Goal: Information Seeking & Learning: Learn about a topic

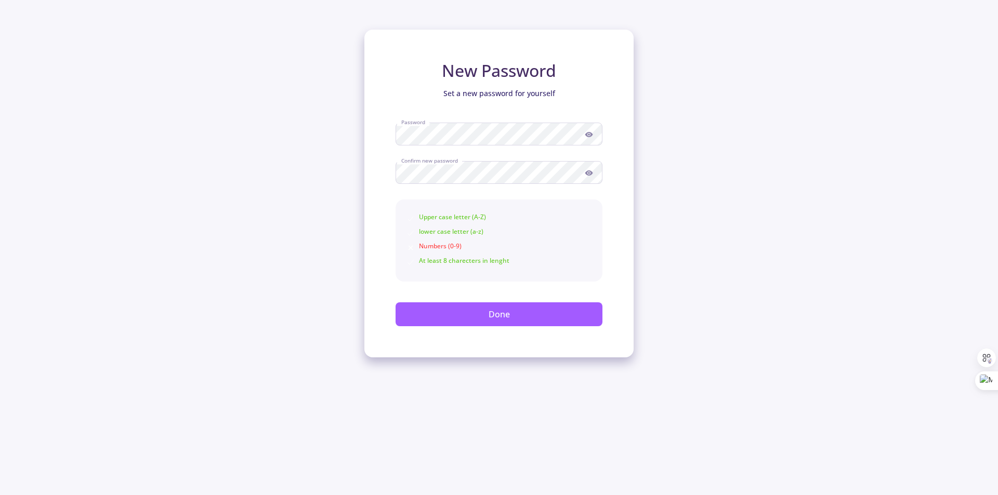
click at [591, 137] on icon at bounding box center [589, 134] width 8 height 8
type textarea "CveCfLT7Q9Sp"
click at [645, 271] on div "New Password Set a new password for yourself Password Confirm new password Uppe…" at bounding box center [499, 178] width 998 height 357
click at [588, 172] on icon at bounding box center [589, 172] width 8 height 5
click at [627, 268] on div "New Password Set a new password for yourself Password Confirm new password Uppe…" at bounding box center [498, 194] width 269 height 328
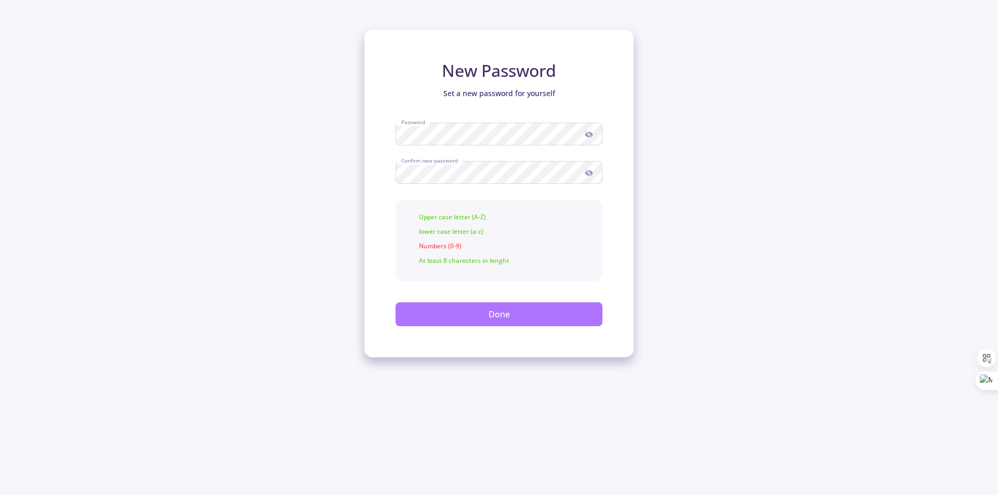
click at [540, 317] on button "Done" at bounding box center [498, 314] width 207 height 24
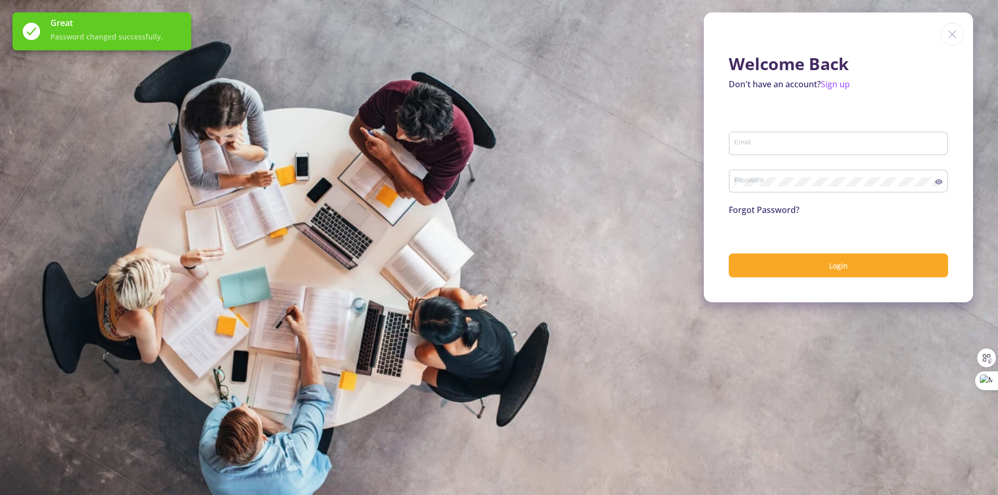
type input "[EMAIL_ADDRESS][DOMAIN_NAME]"
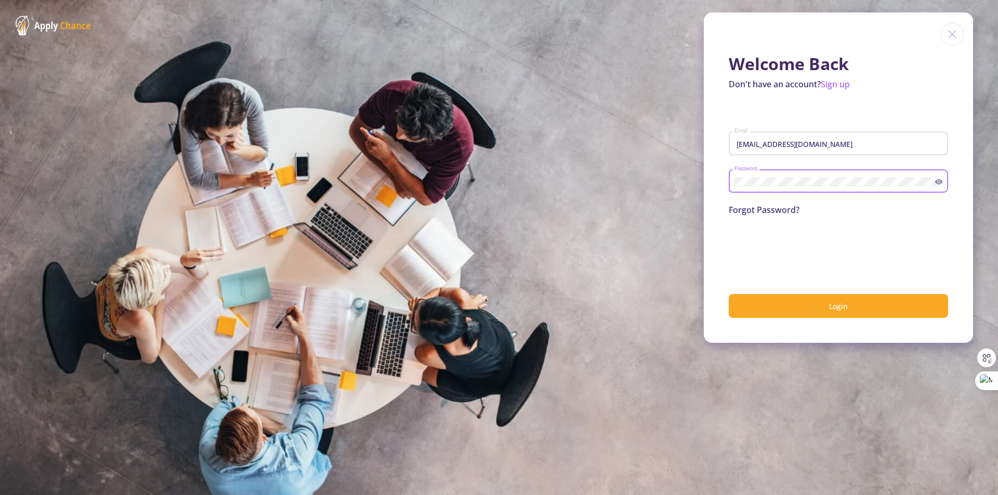
click at [937, 179] on icon at bounding box center [938, 182] width 8 height 8
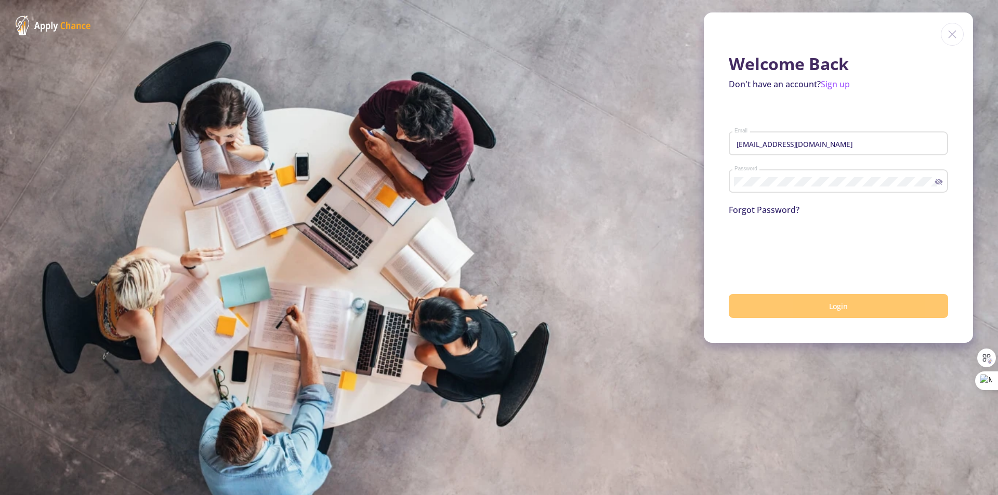
click at [805, 307] on button "Login" at bounding box center [837, 306] width 219 height 24
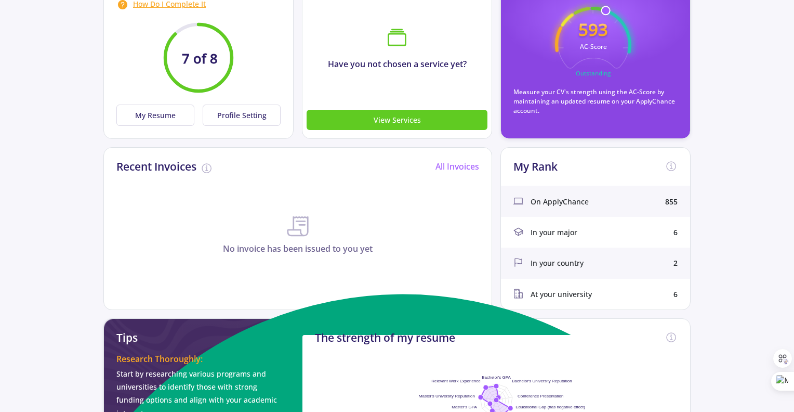
scroll to position [104, 0]
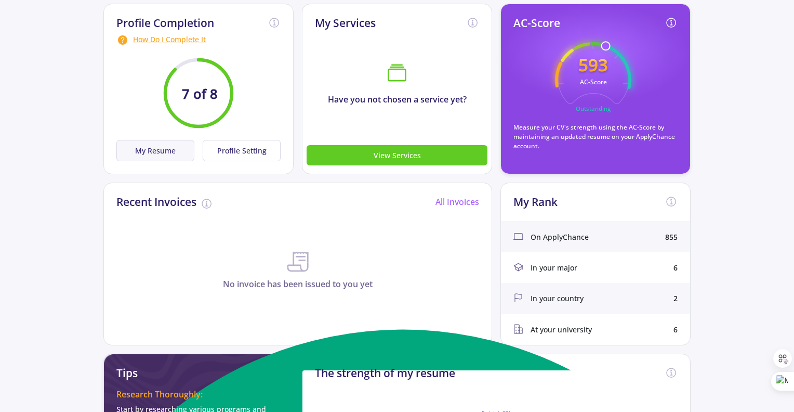
click at [168, 152] on button "My Resume" at bounding box center [155, 150] width 78 height 21
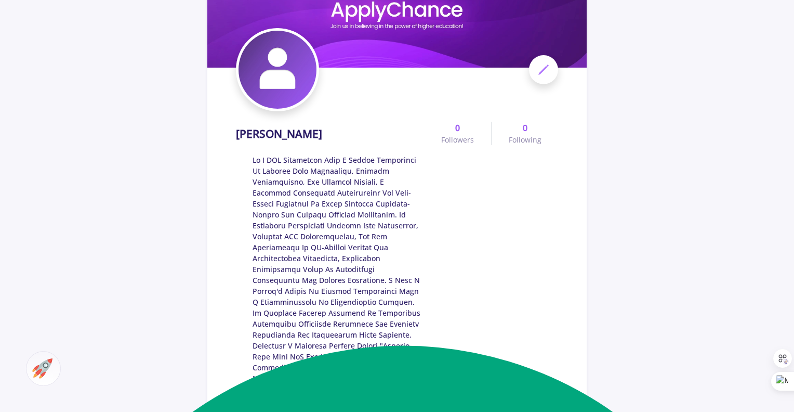
scroll to position [104, 0]
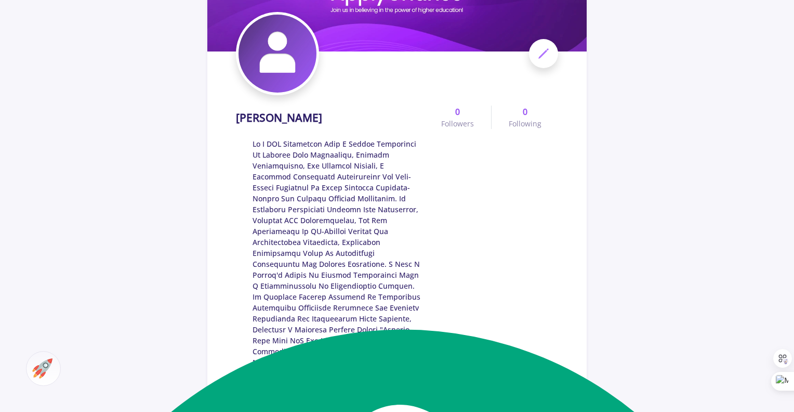
click at [275, 143] on span at bounding box center [338, 394] width 171 height 513
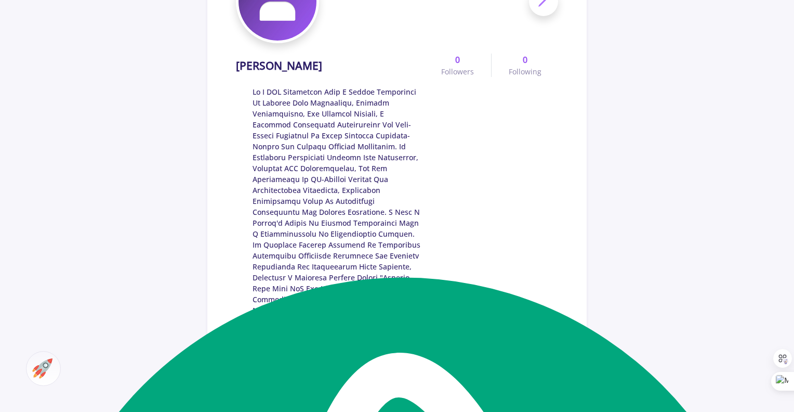
scroll to position [52, 0]
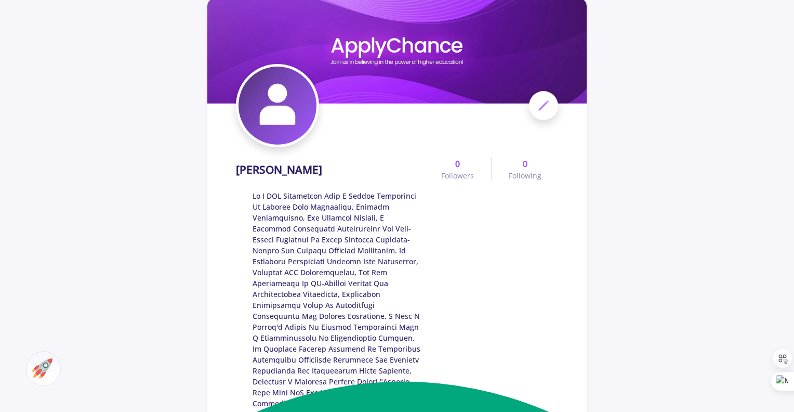
click at [542, 97] on span at bounding box center [543, 105] width 29 height 29
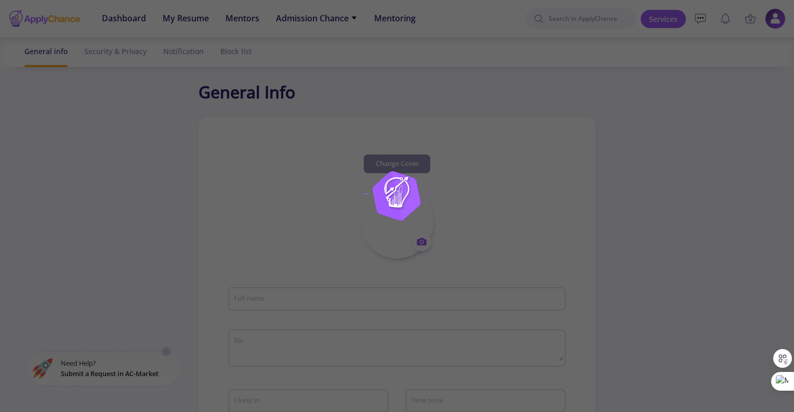
type input "[PERSON_NAME]"
type textarea "As a GIS Specialist with a robust background in spatial data management, projec…"
type input "[GEOGRAPHIC_DATA]"
type input "(UTC+10:00) [GEOGRAPHIC_DATA], [GEOGRAPHIC_DATA], [GEOGRAPHIC_DATA]"
type input "MazGH"
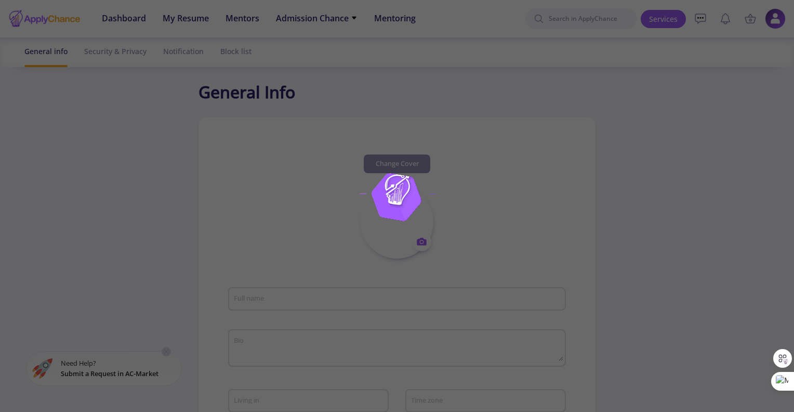
type input "[EMAIL_ADDRESS][DOMAIN_NAME]"
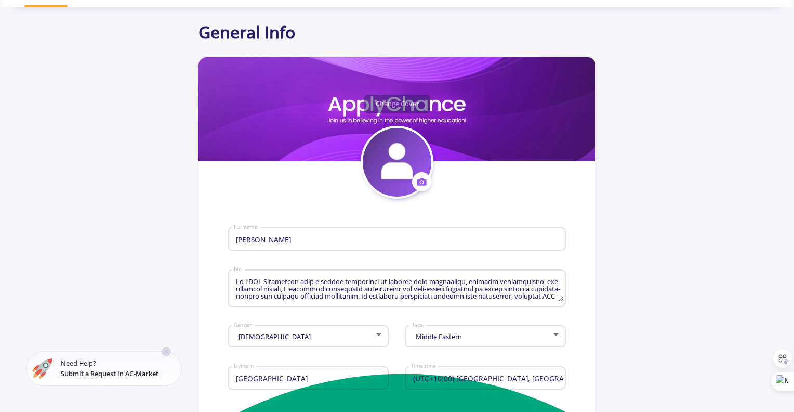
scroll to position [104, 0]
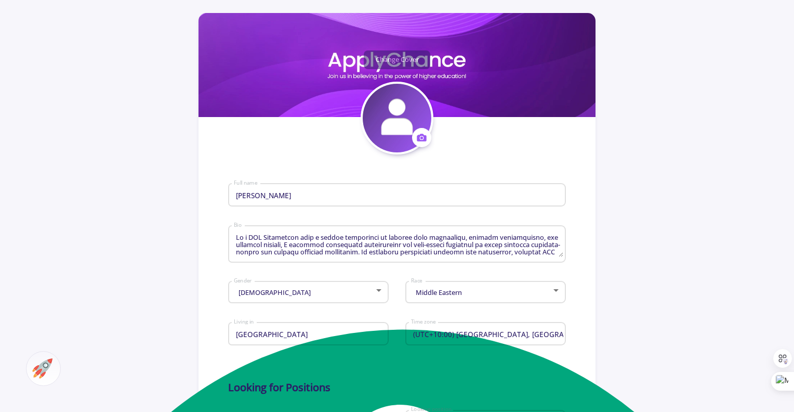
click at [171, 248] on app-general-setting "General Info Change Cover Change cover Remove cover Change photo Remove photo […" at bounding box center [397, 345] width 794 height 738
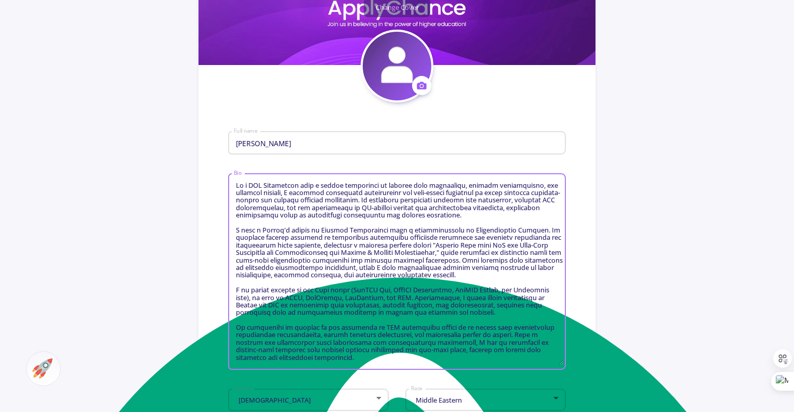
scroll to position [0, 0]
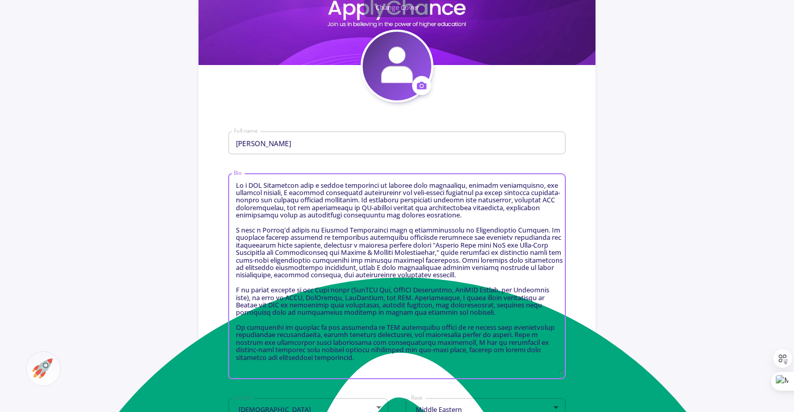
drag, startPoint x: 562, startPoint y: 203, endPoint x: 528, endPoint y: 372, distance: 171.6
click at [528, 372] on textarea "Bio" at bounding box center [398, 276] width 330 height 193
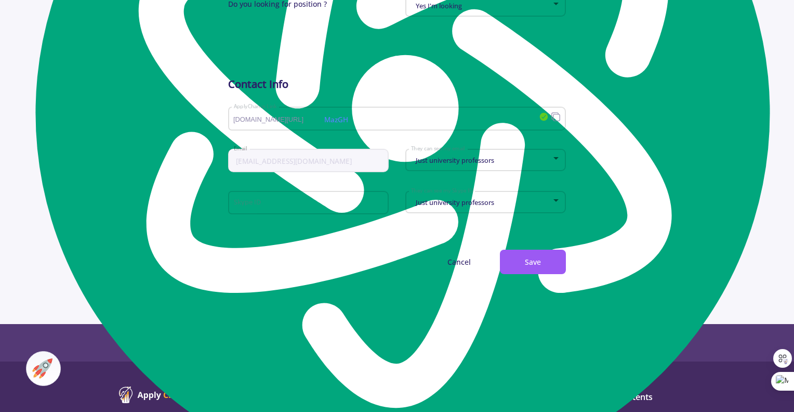
scroll to position [727, 0]
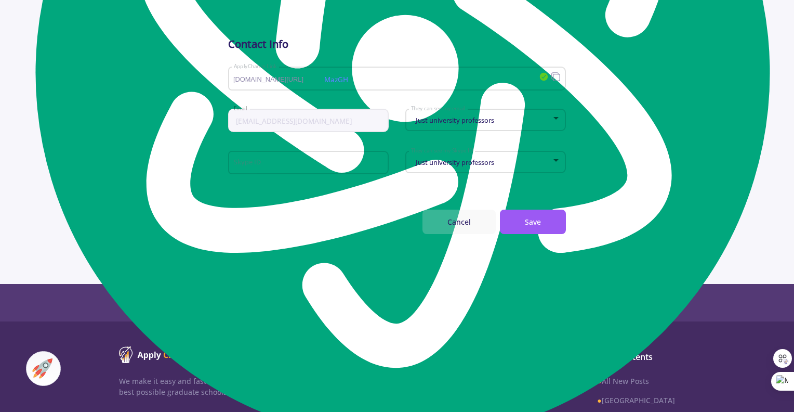
click at [463, 220] on button "Cancel" at bounding box center [458, 221] width 73 height 24
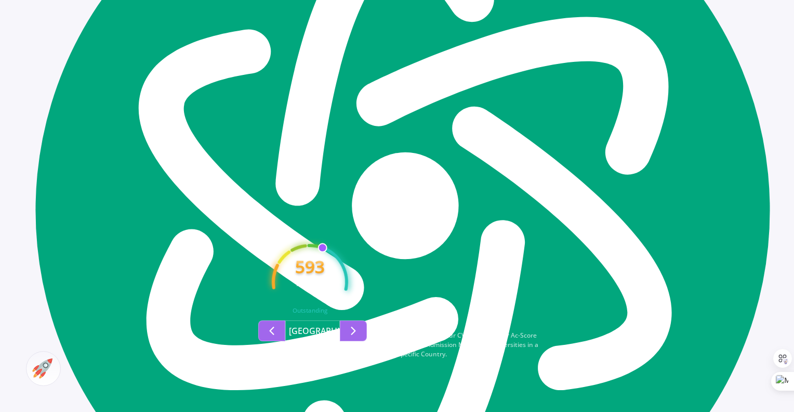
scroll to position [624, 0]
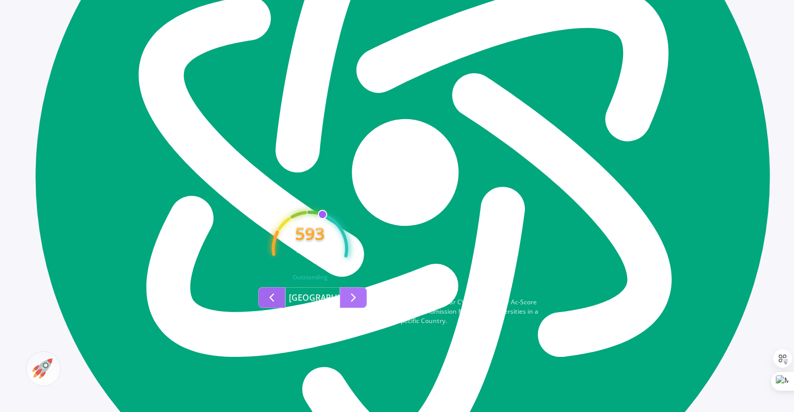
click at [355, 287] on button "Second group" at bounding box center [353, 297] width 27 height 21
click at [355, 294] on polyline "Second group" at bounding box center [354, 297] width 4 height 7
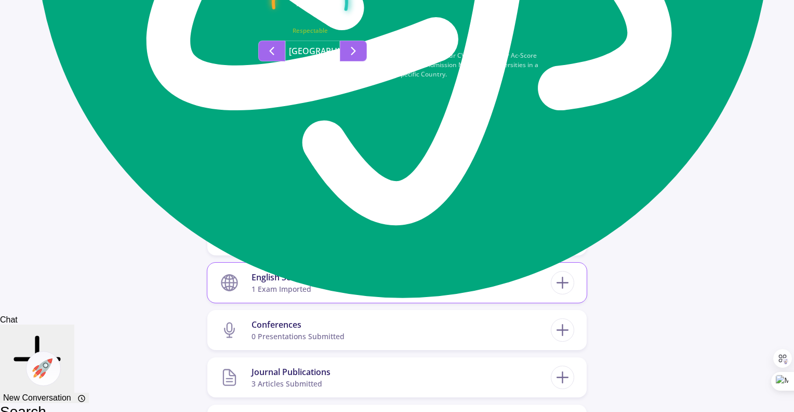
scroll to position [883, 0]
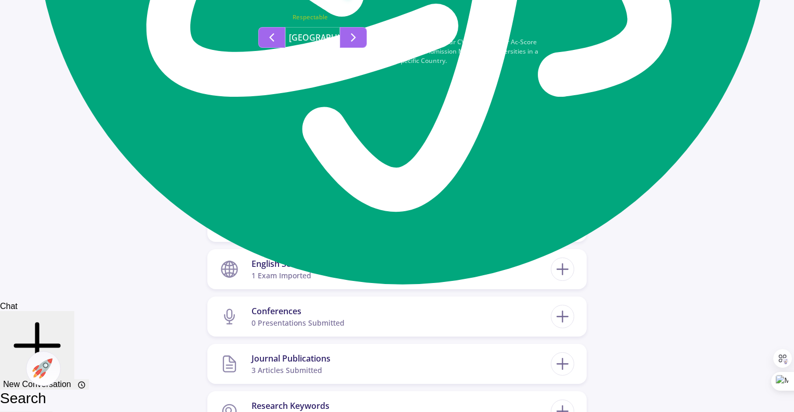
click at [283, 175] on div "3 Degrees on Your Profile" at bounding box center [295, 180] width 89 height 11
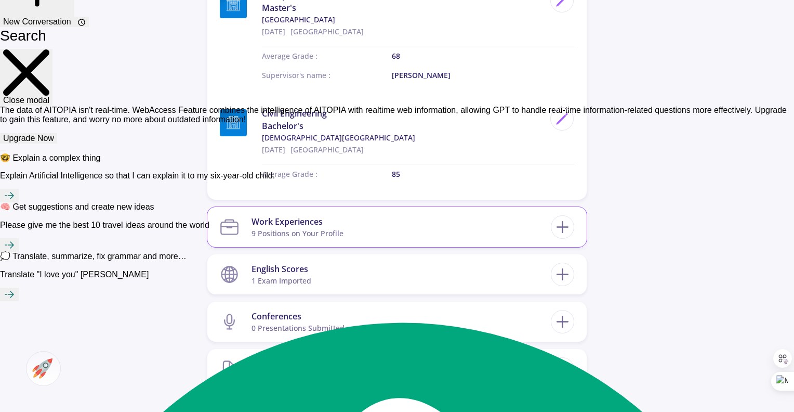
scroll to position [1247, 0]
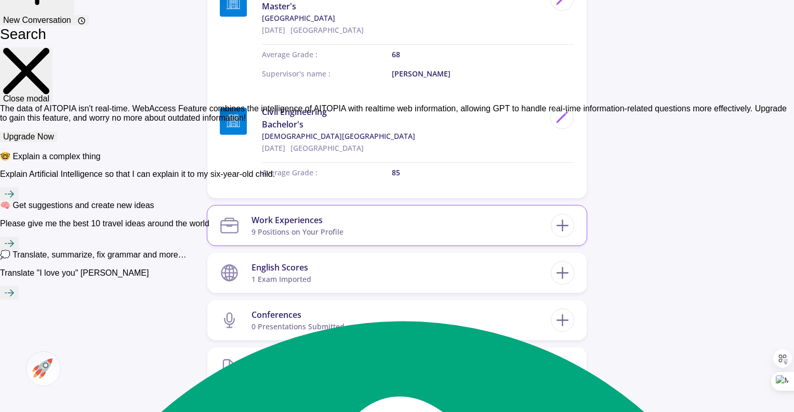
click at [364, 209] on section "Work Experiences 9 Positions on Your Profile" at bounding box center [385, 225] width 331 height 32
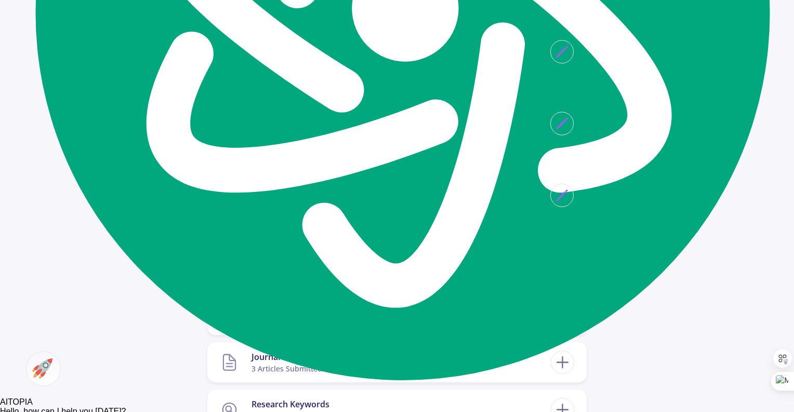
scroll to position [2026, 0]
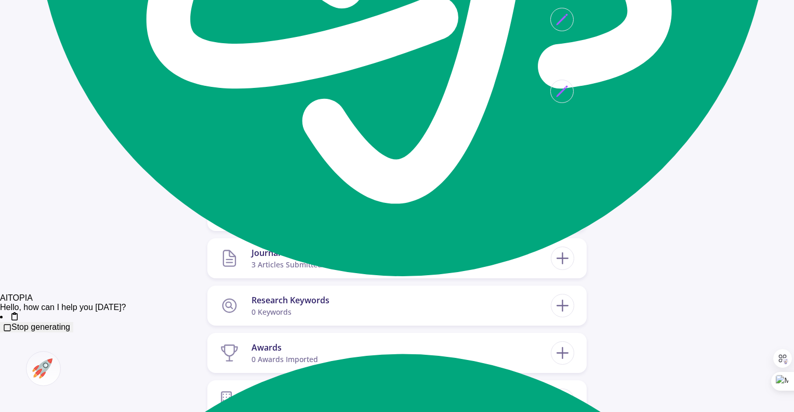
click at [291, 164] on div "1 exam imported" at bounding box center [281, 169] width 60 height 11
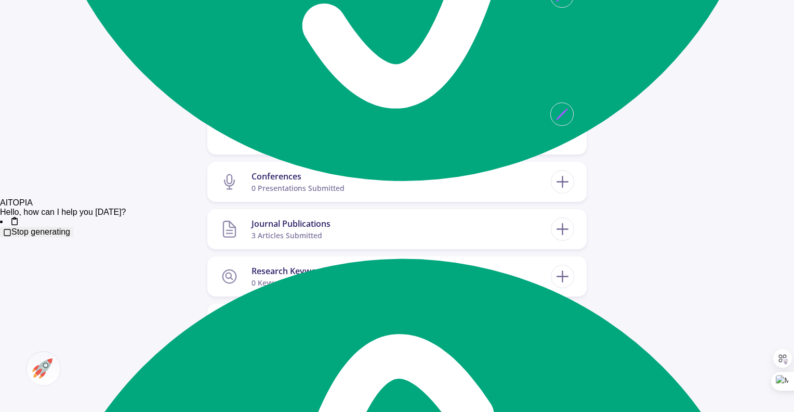
scroll to position [2130, 0]
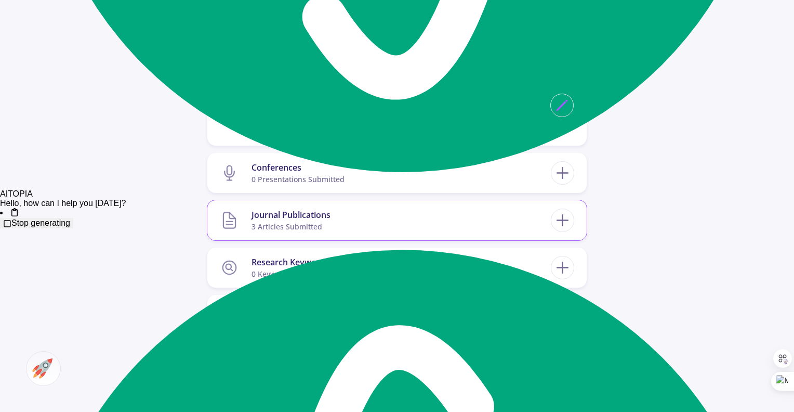
click at [273, 221] on div "3 articles submitted" at bounding box center [290, 226] width 79 height 11
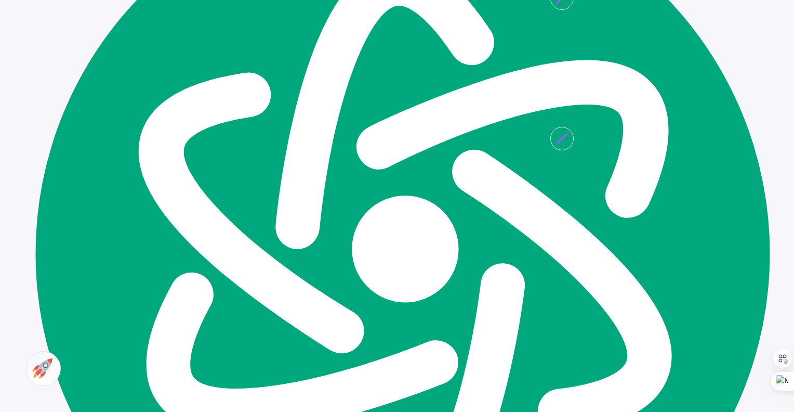
scroll to position [2598, 0]
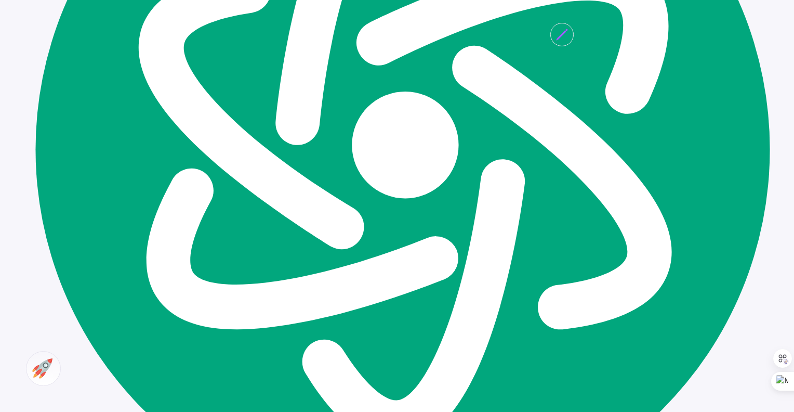
click at [359, 168] on section "Research Keywords 0 keywords" at bounding box center [385, 184] width 331 height 32
click at [560, 184] on line at bounding box center [562, 184] width 11 height 0
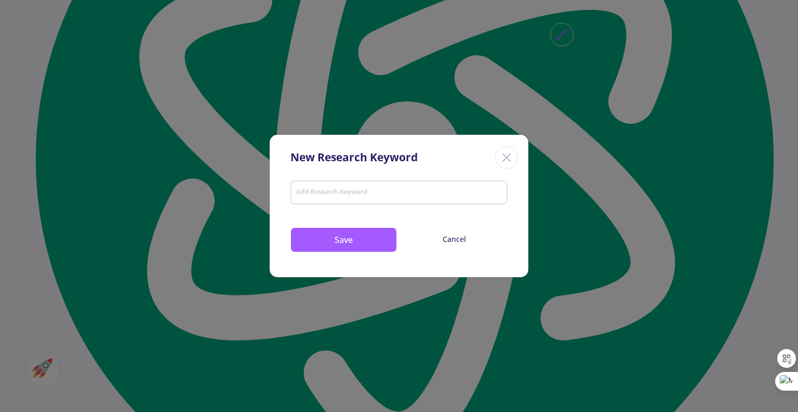
click at [350, 193] on input "Add Research Keyword" at bounding box center [399, 193] width 207 height 9
type input "Spatial"
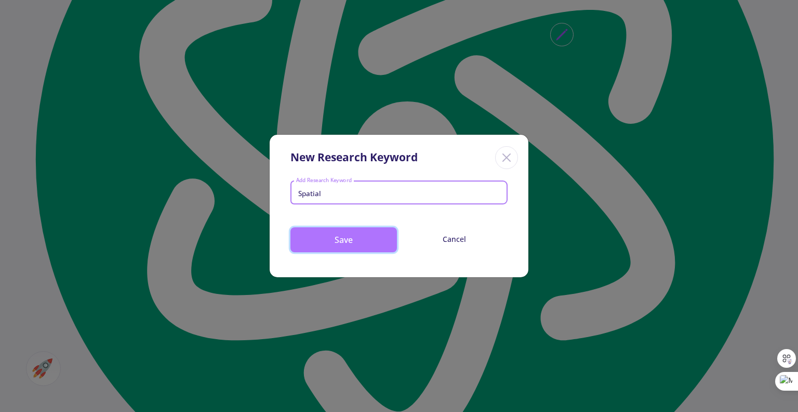
click at [337, 236] on button "Save" at bounding box center [343, 239] width 107 height 25
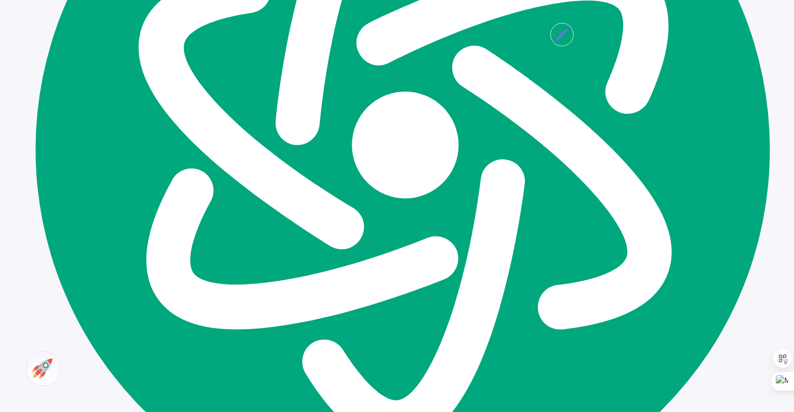
click at [567, 175] on icon at bounding box center [562, 184] width 19 height 19
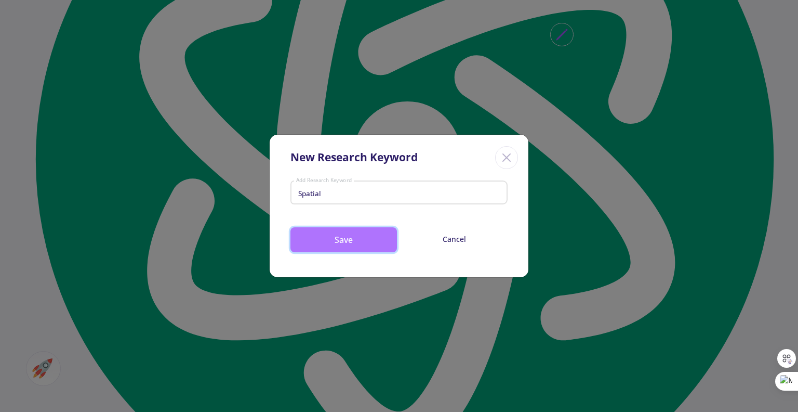
click at [351, 242] on button "Save" at bounding box center [343, 239] width 107 height 25
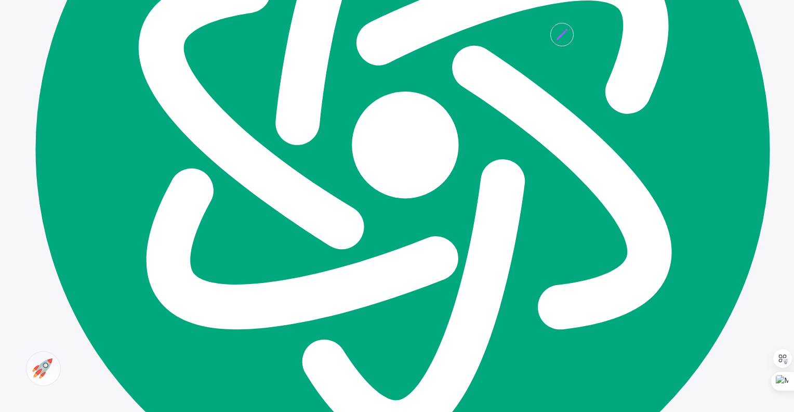
click at [319, 173] on div "Research Keywords" at bounding box center [290, 179] width 78 height 12
click at [295, 173] on div "Research Keywords" at bounding box center [290, 179] width 78 height 12
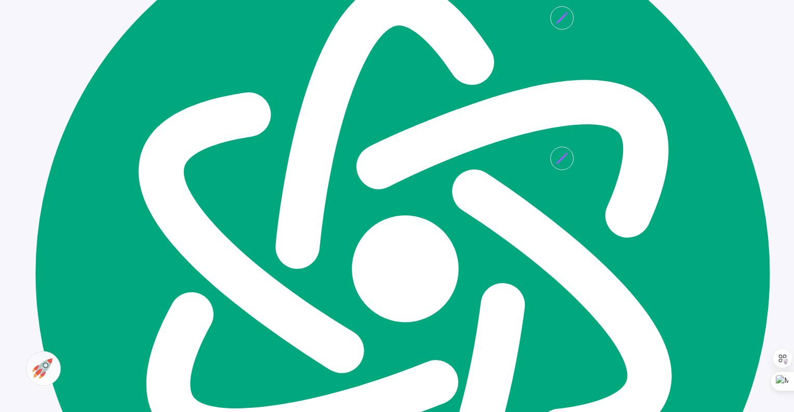
scroll to position [2494, 0]
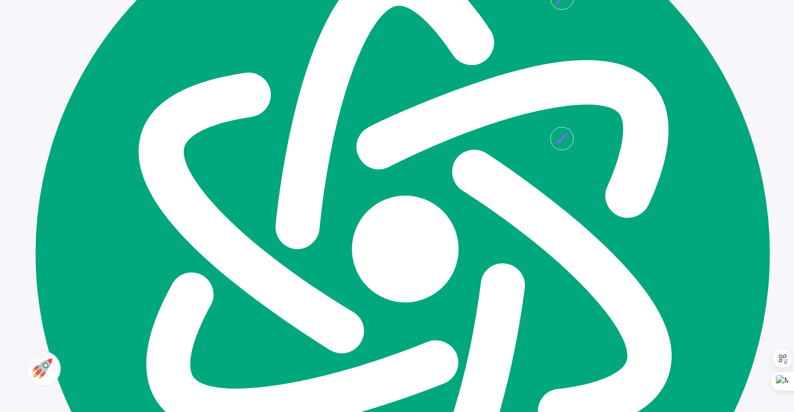
click at [485, 272] on section "Research Keywords 0 keywords" at bounding box center [385, 288] width 331 height 32
click at [567, 278] on icon at bounding box center [562, 287] width 19 height 19
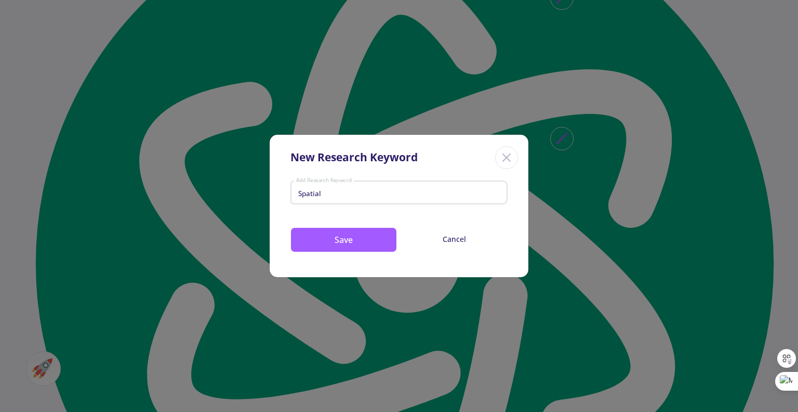
click at [372, 196] on input "Spatial" at bounding box center [399, 193] width 207 height 9
click at [343, 242] on button "Save" at bounding box center [343, 239] width 107 height 25
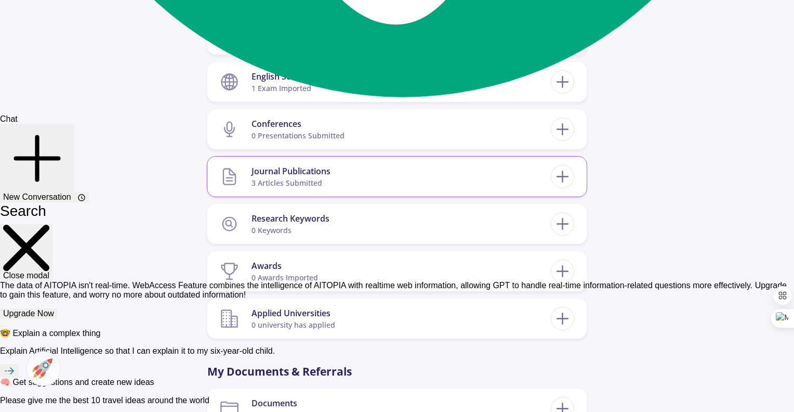
scroll to position [1039, 0]
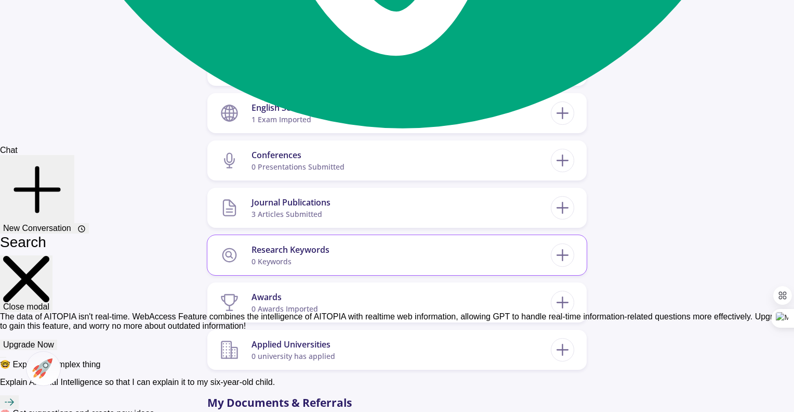
click at [392, 239] on section "Research Keywords 0 keywords" at bounding box center [385, 255] width 331 height 32
click at [565, 245] on icon at bounding box center [562, 254] width 19 height 19
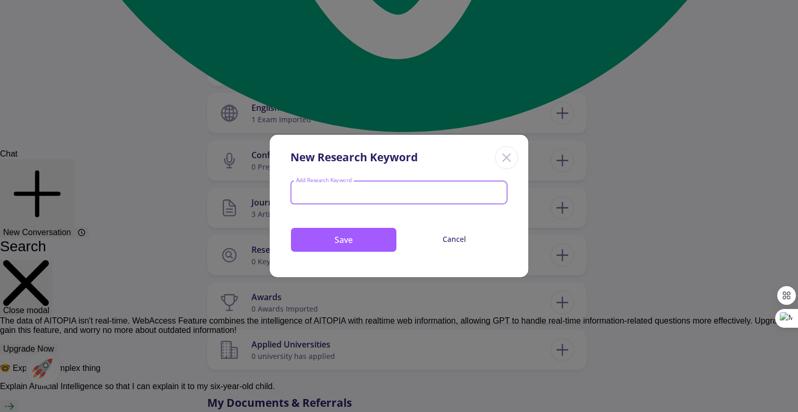
click at [352, 190] on input "Add Research Keyword" at bounding box center [399, 193] width 207 height 9
type input "Geospatial"
click at [369, 243] on button "Save" at bounding box center [343, 239] width 107 height 25
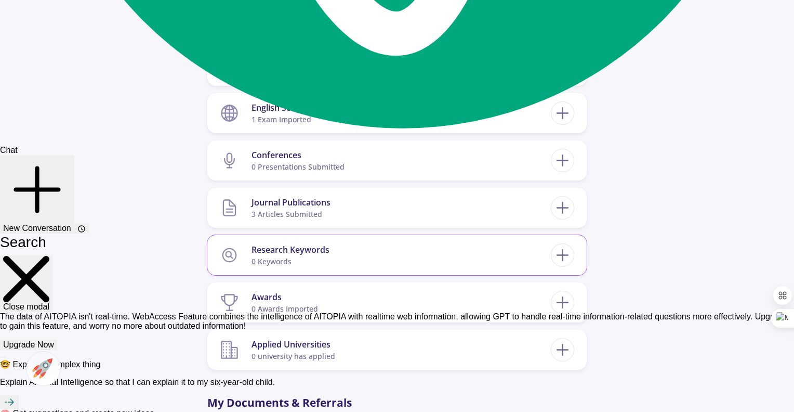
click at [364, 239] on section "Research Keywords 0 keywords" at bounding box center [385, 255] width 331 height 32
type textarea "0 Keywords"
click at [364, 239] on section "Research Keywords 0 keywords" at bounding box center [385, 255] width 331 height 32
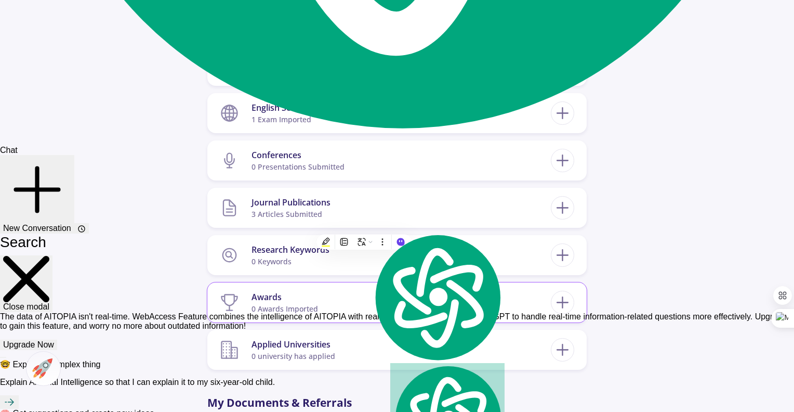
click at [317, 286] on section "Awards 0 awards imported" at bounding box center [385, 302] width 331 height 32
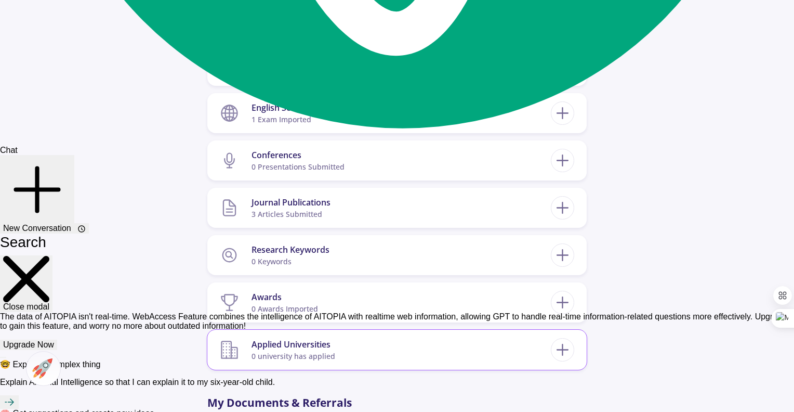
click at [276, 338] on div "Applied Universities" at bounding box center [293, 344] width 84 height 12
click at [558, 340] on icon at bounding box center [562, 349] width 19 height 19
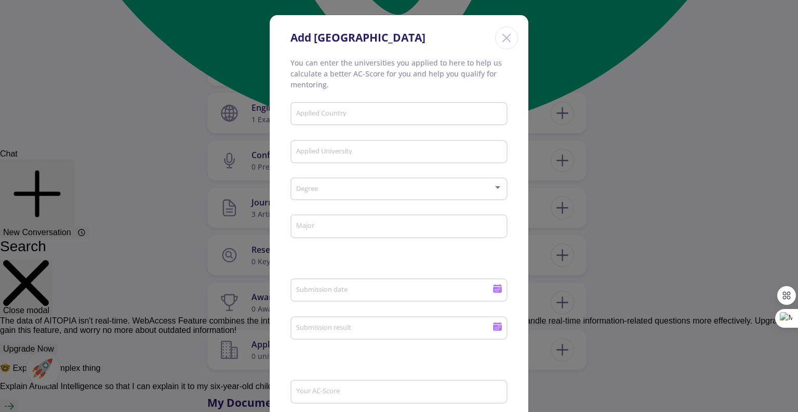
click at [505, 38] on line "Close" at bounding box center [506, 37] width 7 height 7
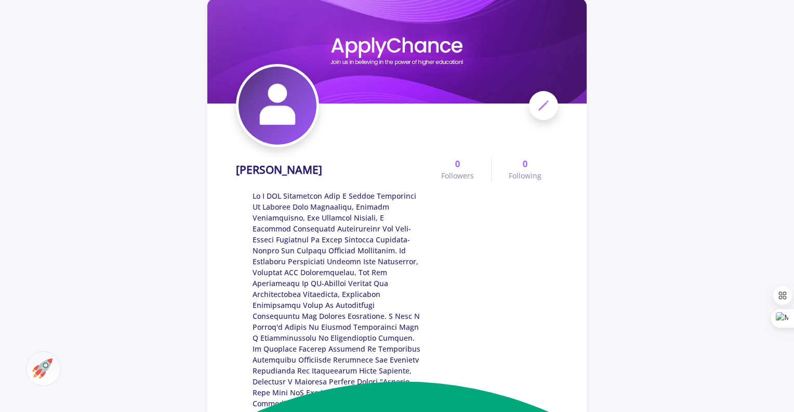
scroll to position [0, 0]
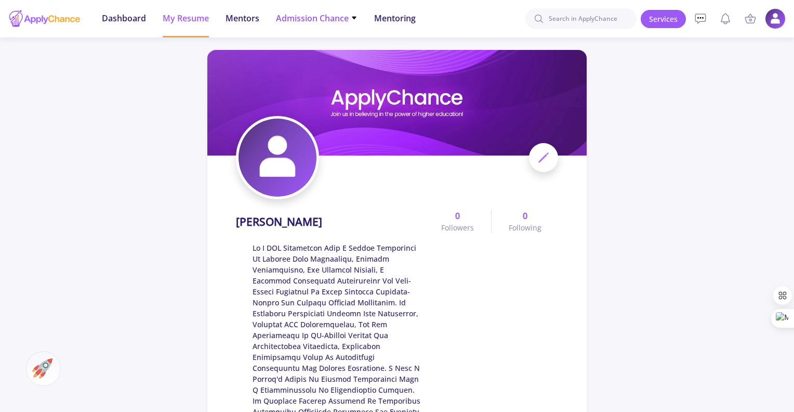
click at [308, 19] on span "Admission Chance" at bounding box center [317, 18] width 82 height 12
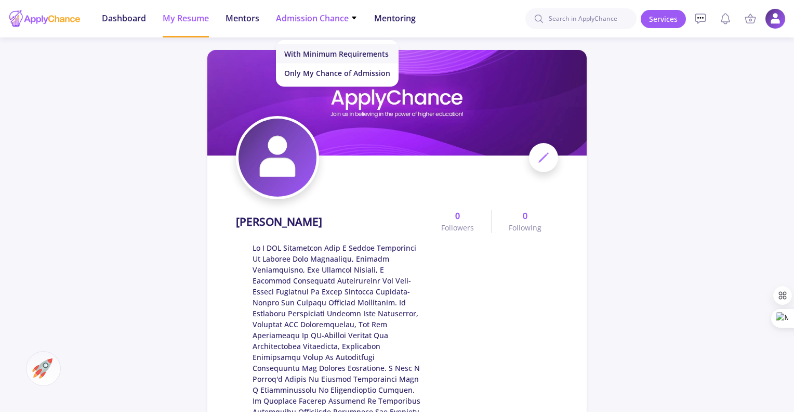
click at [331, 52] on link "With Minimum Requirements" at bounding box center [337, 53] width 123 height 19
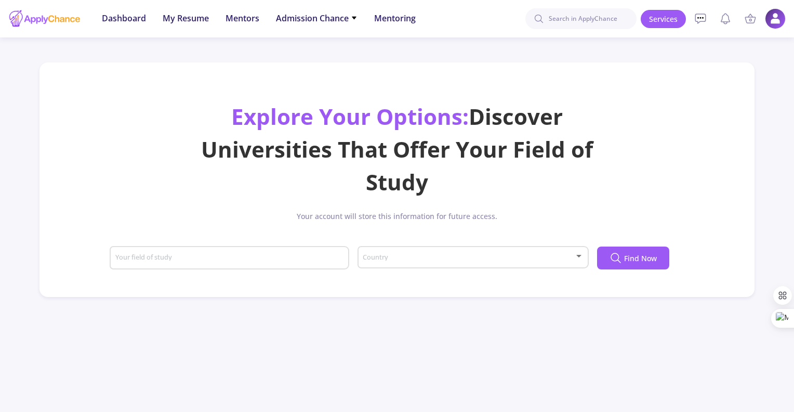
click at [256, 250] on div "Your field of study" at bounding box center [230, 255] width 230 height 27
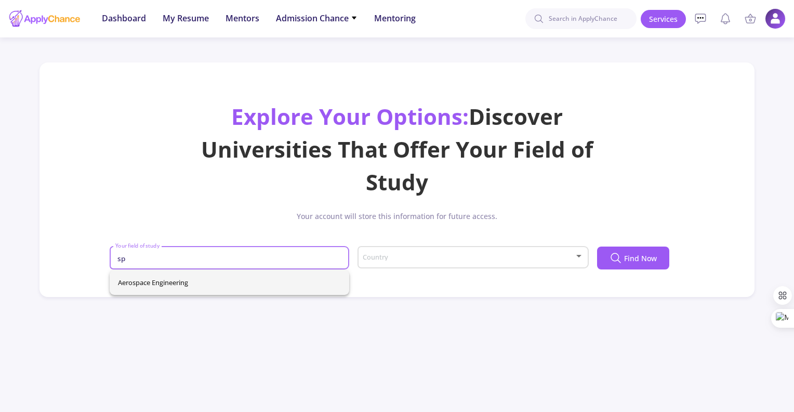
type input "s"
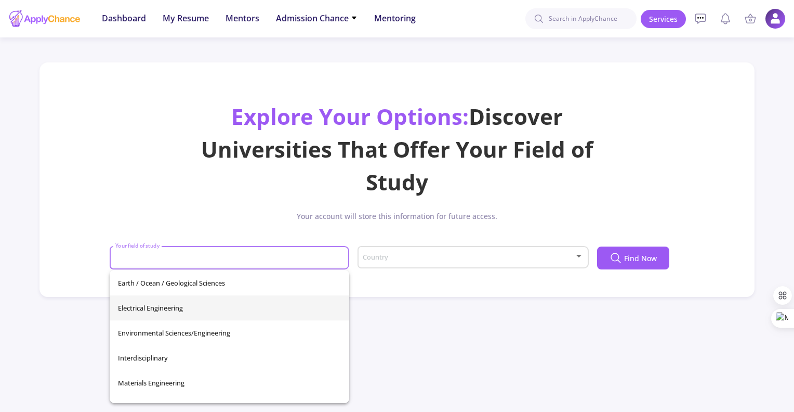
scroll to position [208, 0]
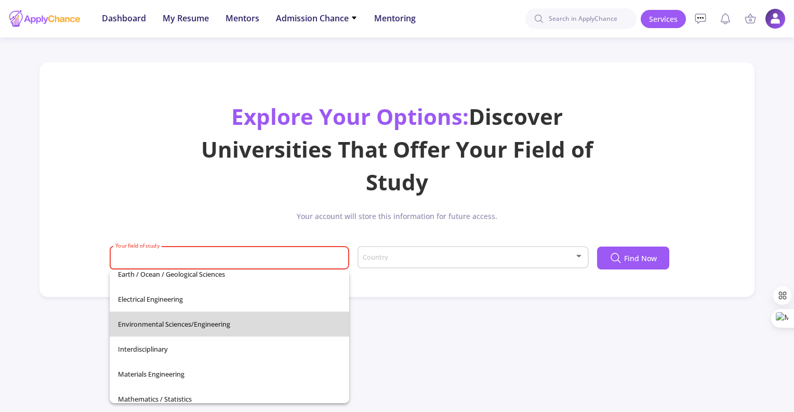
click at [250, 326] on span "Environmental Sciences/Engineering" at bounding box center [229, 323] width 223 height 25
type input "Environmental Sciences/Engineering"
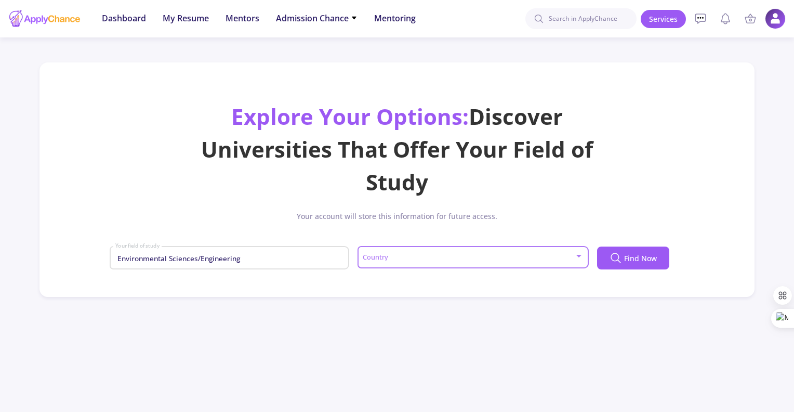
click at [408, 260] on span at bounding box center [469, 257] width 209 height 7
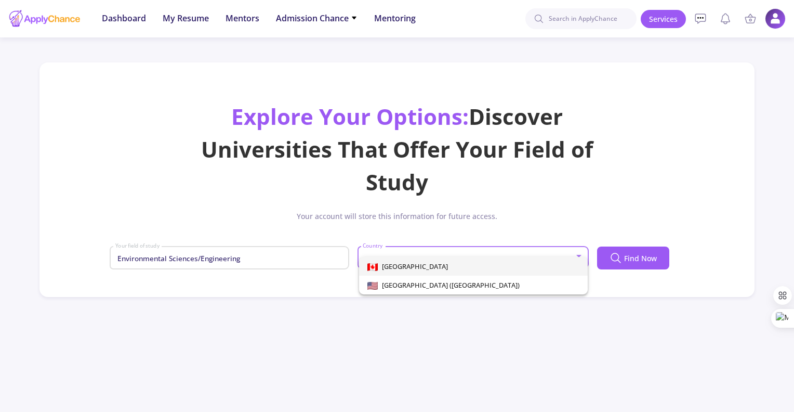
click at [438, 266] on span "[GEOGRAPHIC_DATA]" at bounding box center [473, 266] width 212 height 19
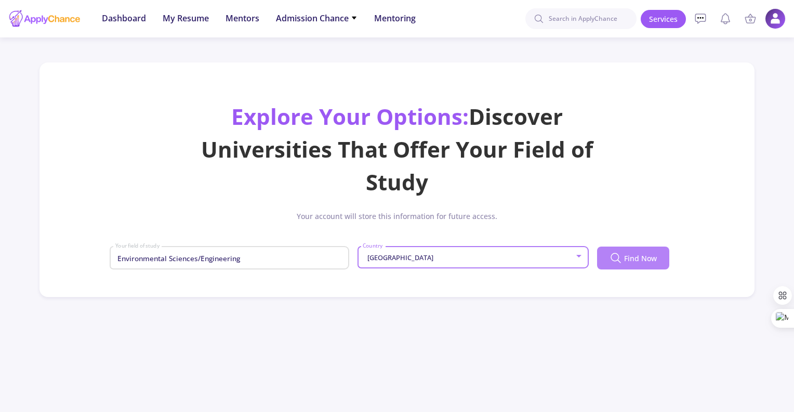
click at [636, 258] on span "Find Now" at bounding box center [640, 258] width 33 height 11
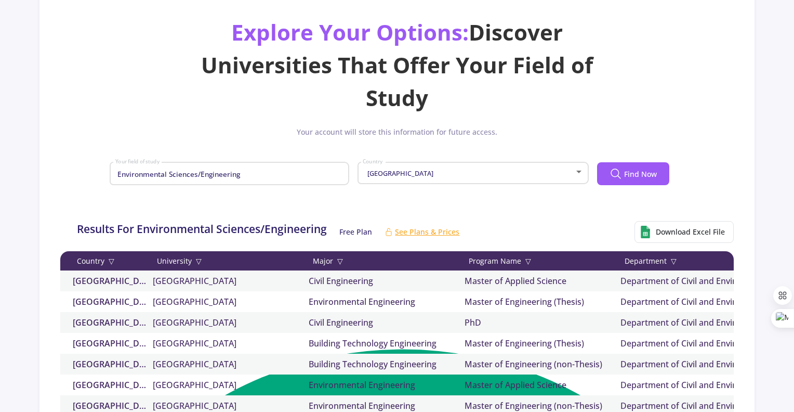
scroll to position [0, 0]
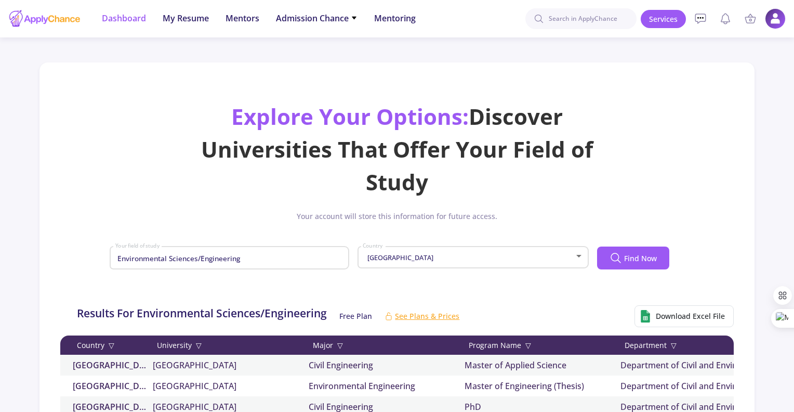
click at [132, 23] on span "Dashboard" at bounding box center [124, 18] width 44 height 12
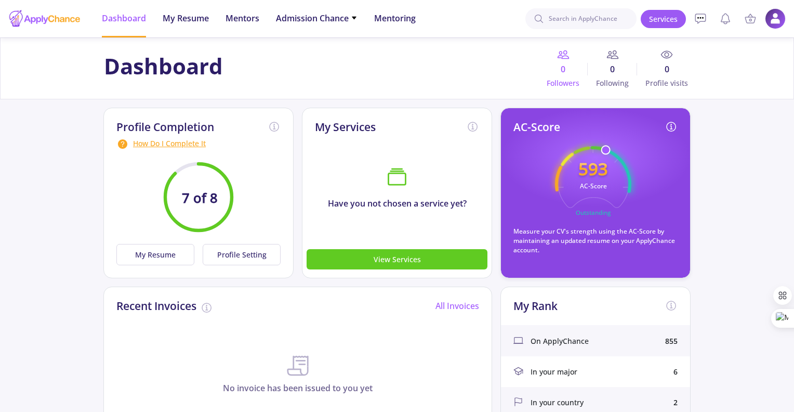
click at [567, 58] on icon at bounding box center [565, 57] width 7 height 3
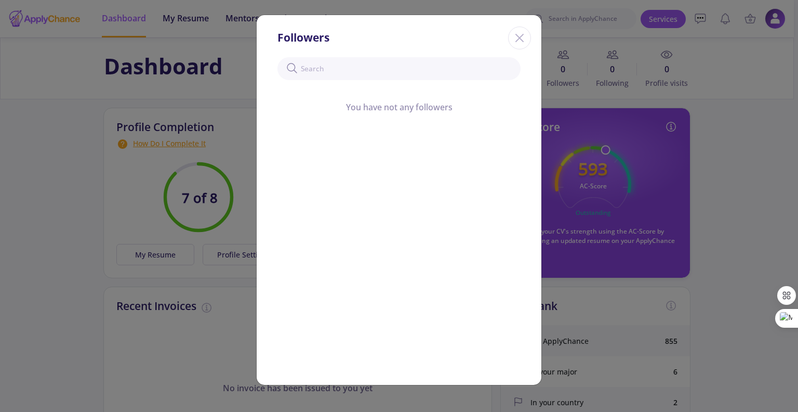
click at [524, 36] on icon "Close" at bounding box center [519, 38] width 17 height 17
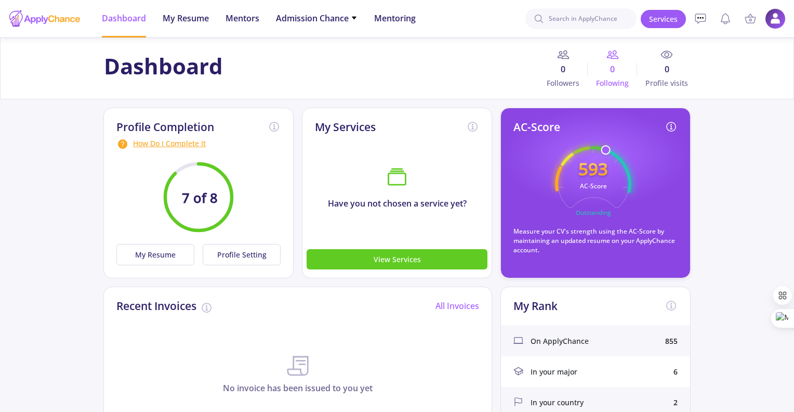
click at [613, 64] on span "0" at bounding box center [612, 69] width 49 height 12
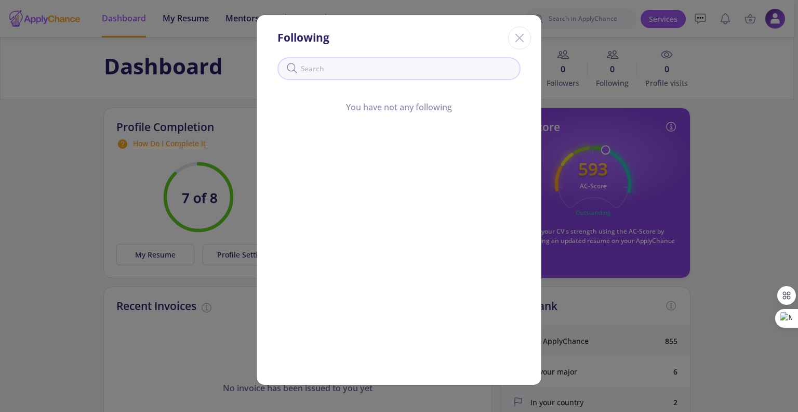
click at [378, 73] on input "text" at bounding box center [398, 68] width 243 height 23
click at [518, 39] on icon "Close" at bounding box center [519, 38] width 17 height 17
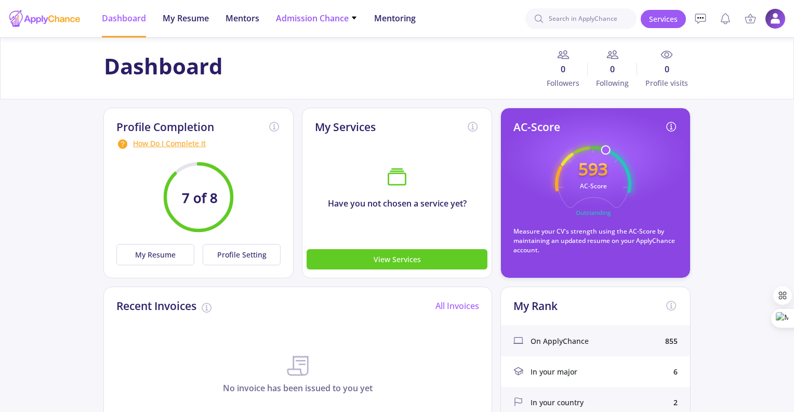
click at [344, 20] on span "Admission Chance" at bounding box center [317, 18] width 82 height 12
click at [360, 76] on link "Only My Chance of Admission" at bounding box center [337, 72] width 123 height 19
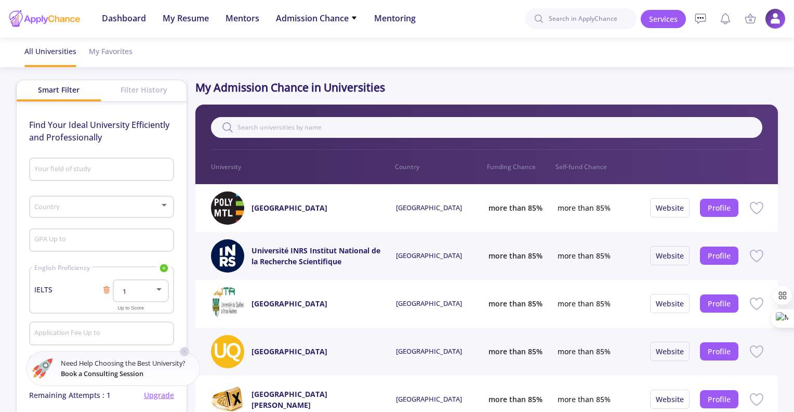
click at [105, 169] on input "Your field of study" at bounding box center [103, 169] width 138 height 9
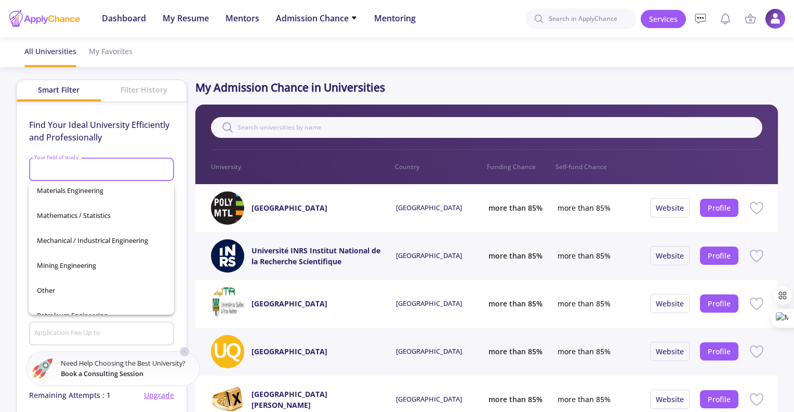
scroll to position [312, 0]
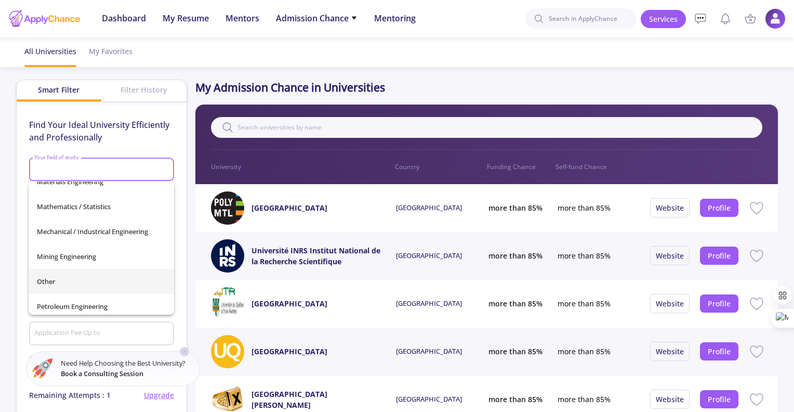
click at [86, 274] on span "Other" at bounding box center [101, 281] width 129 height 25
type input "Other"
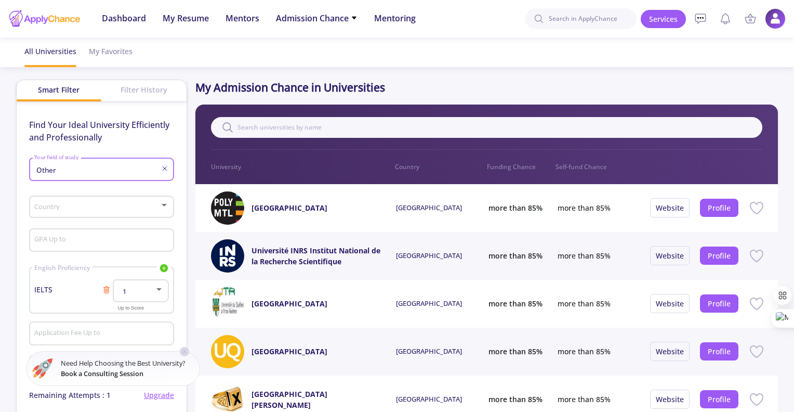
click at [102, 206] on span at bounding box center [97, 206] width 123 height 7
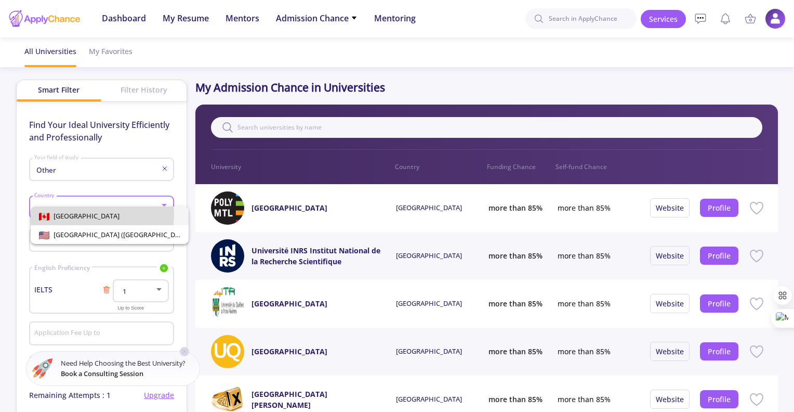
click at [98, 215] on span "[GEOGRAPHIC_DATA]" at bounding box center [109, 215] width 141 height 19
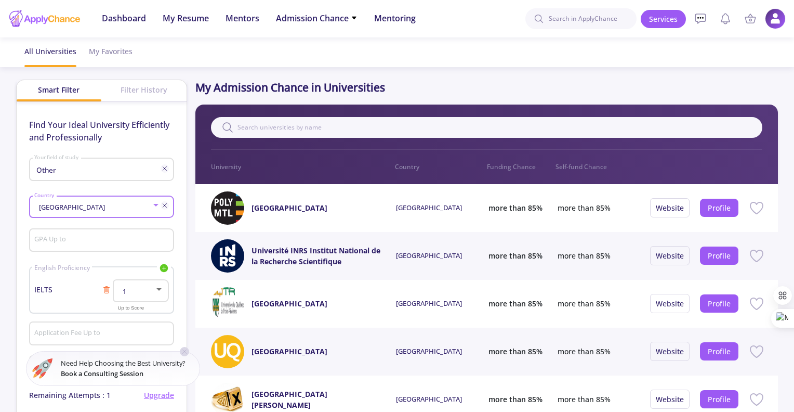
click at [95, 243] on input "GPA Up to" at bounding box center [103, 240] width 138 height 9
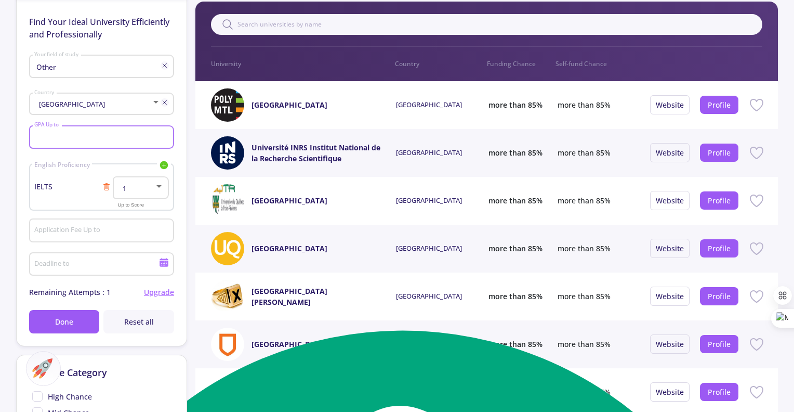
scroll to position [104, 0]
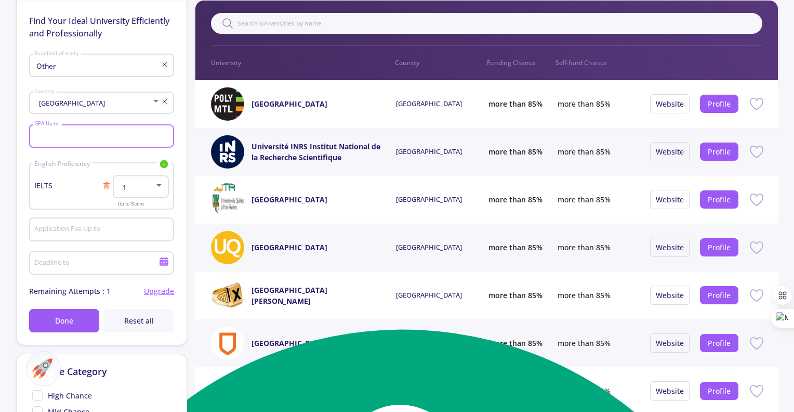
click at [97, 68] on input "Other" at bounding box center [98, 65] width 129 height 9
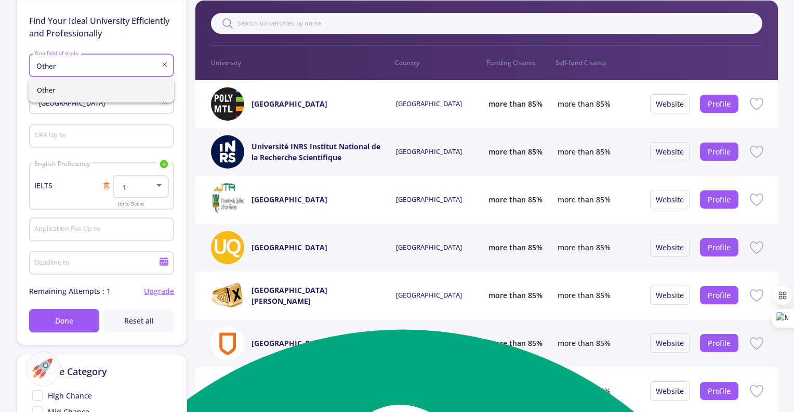
click at [136, 66] on input "Other" at bounding box center [98, 65] width 129 height 9
click at [167, 66] on icon at bounding box center [165, 64] width 8 height 8
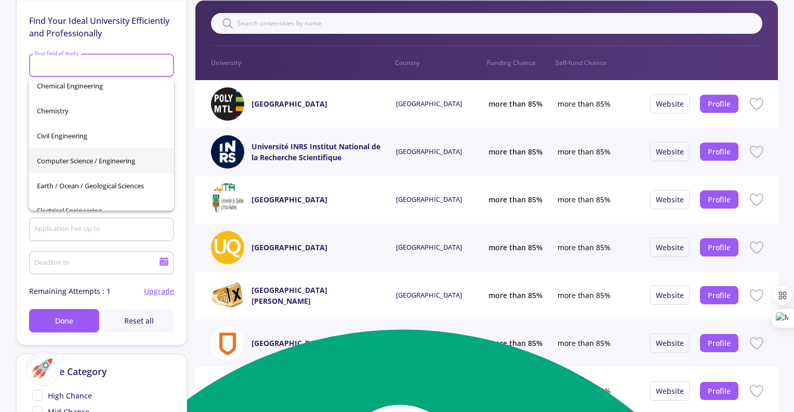
click at [125, 154] on span "Computer Science / Engineering" at bounding box center [101, 160] width 129 height 25
type input "Computer Science / Engineering"
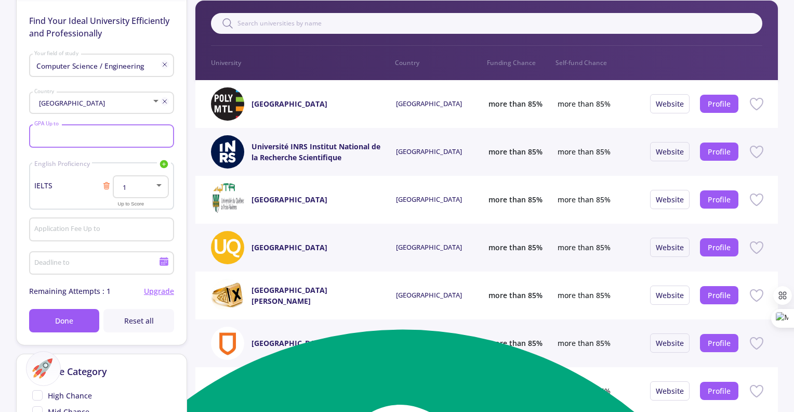
click at [109, 137] on input "GPA Up to" at bounding box center [103, 136] width 138 height 9
click at [162, 185] on div at bounding box center [158, 185] width 9 height 8
click at [103, 184] on div at bounding box center [397, 206] width 794 height 412
click at [107, 187] on icon at bounding box center [106, 185] width 8 height 8
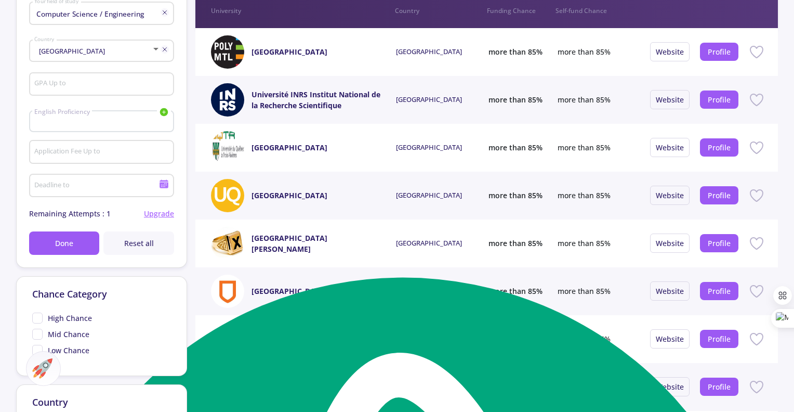
click at [166, 187] on icon at bounding box center [164, 184] width 10 height 10
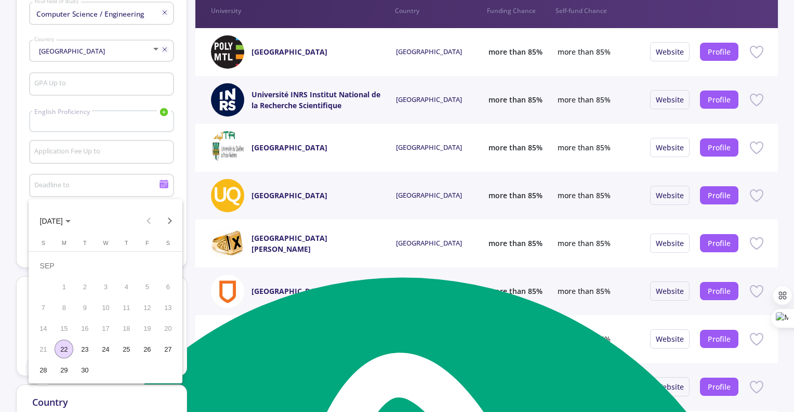
click at [71, 219] on span "SEP 2025" at bounding box center [55, 220] width 31 height 8
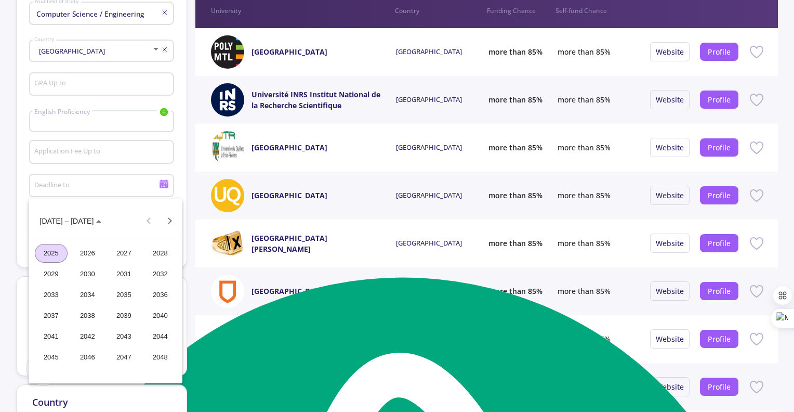
click at [52, 247] on div "2025" at bounding box center [51, 253] width 33 height 19
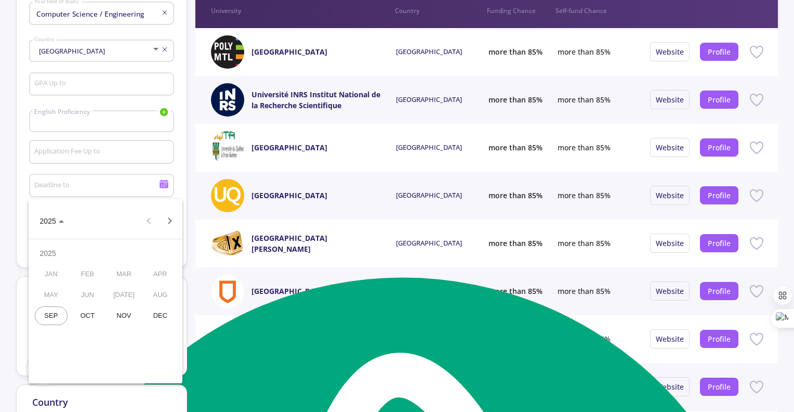
click at [157, 310] on div "DEC" at bounding box center [160, 315] width 33 height 19
click at [181, 191] on div at bounding box center [397, 206] width 794 height 412
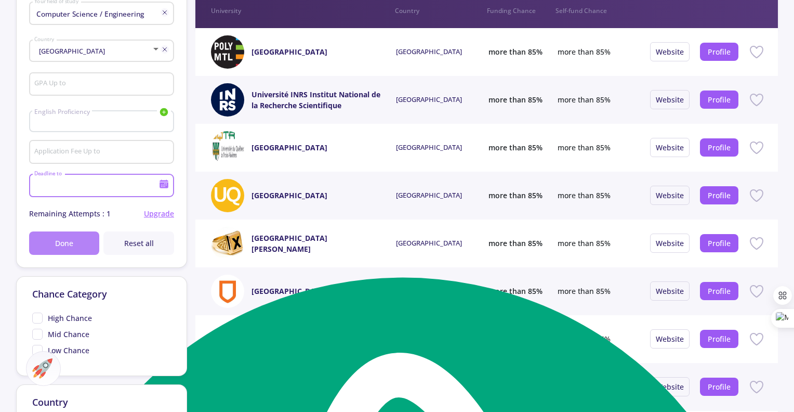
click at [67, 243] on span "Done" at bounding box center [64, 242] width 18 height 11
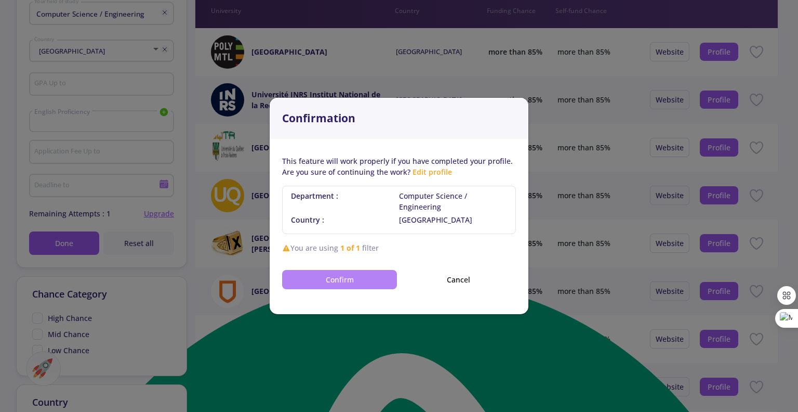
click at [372, 280] on button "Confirm" at bounding box center [339, 279] width 115 height 19
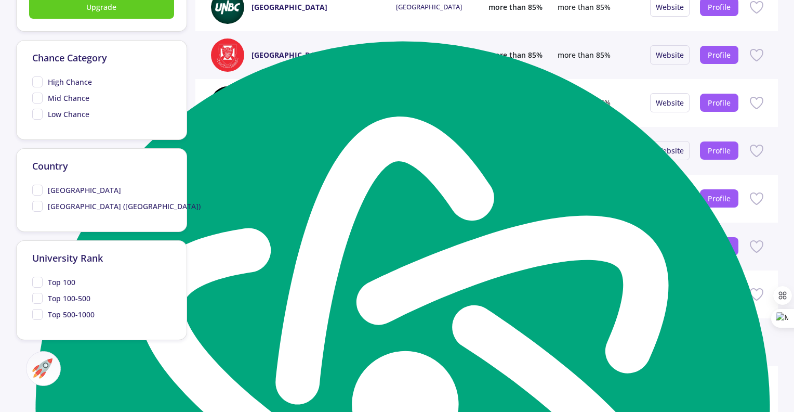
scroll to position [416, 0]
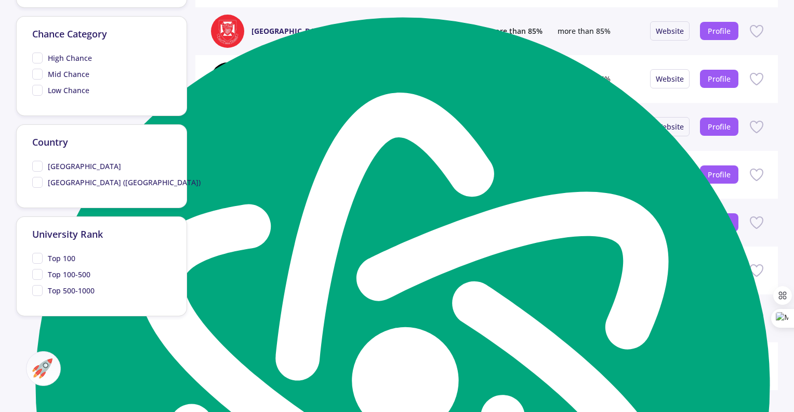
click at [42, 258] on span "Top 100" at bounding box center [53, 258] width 43 height 11
click at [39, 258] on input "Top 100" at bounding box center [35, 256] width 7 height 7
checkbox input "true"
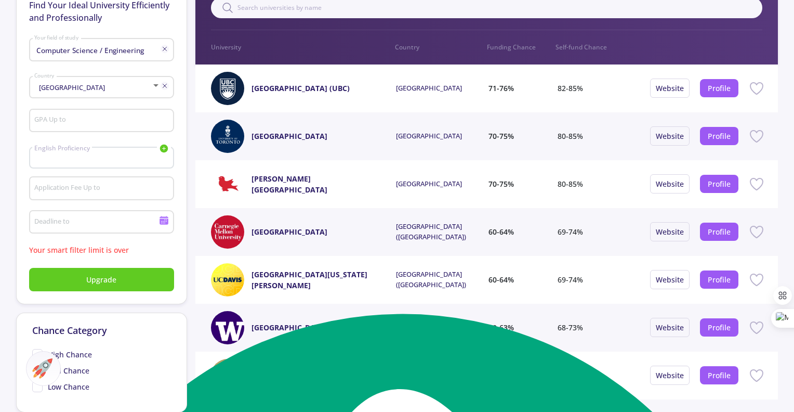
scroll to position [104, 0]
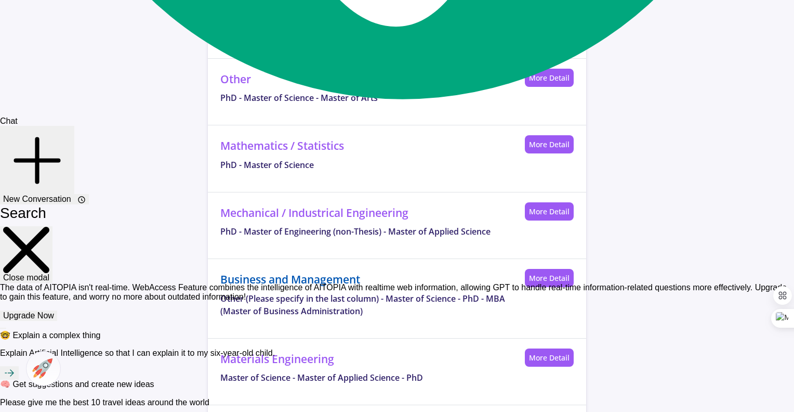
scroll to position [1091, 0]
